Goal: Transaction & Acquisition: Purchase product/service

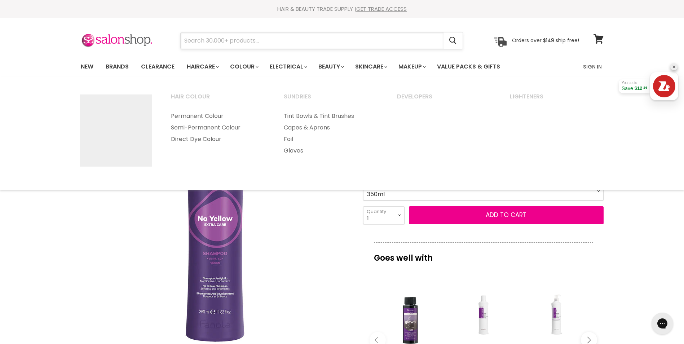
click at [257, 40] on input "Search" at bounding box center [312, 40] width 263 height 17
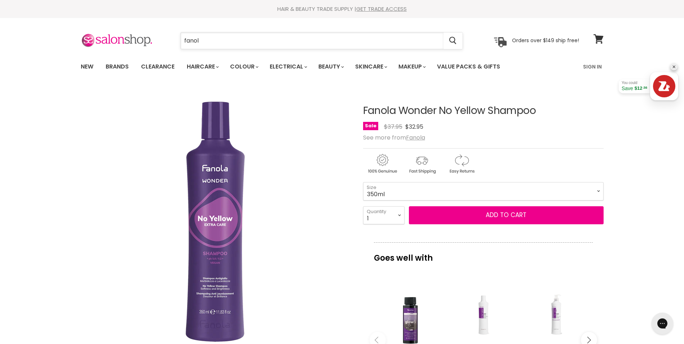
type input "fanola"
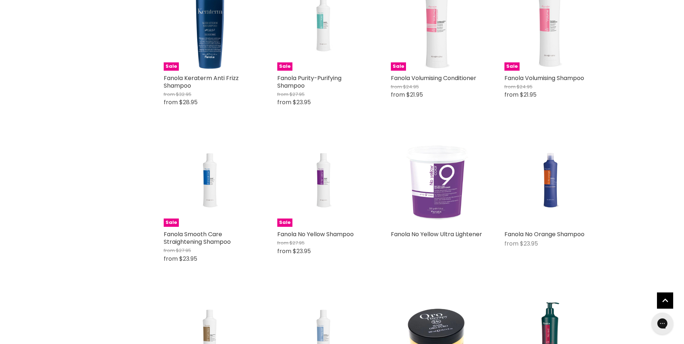
scroll to position [505, 0]
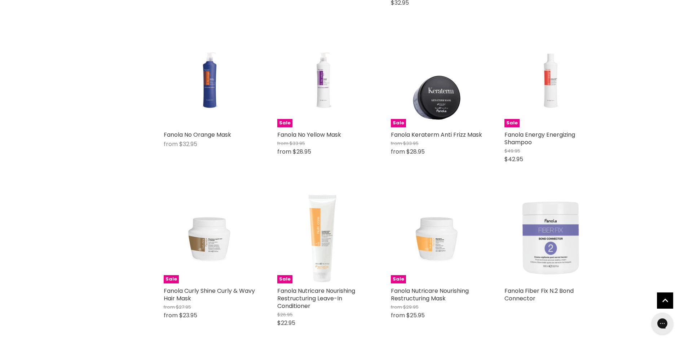
scroll to position [1082, 0]
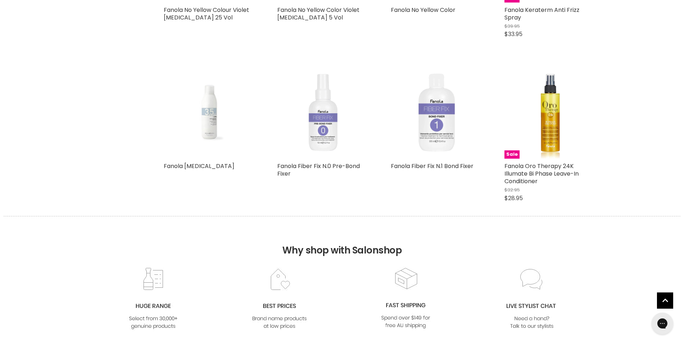
scroll to position [1875, 0]
